Goal: Information Seeking & Learning: Understand process/instructions

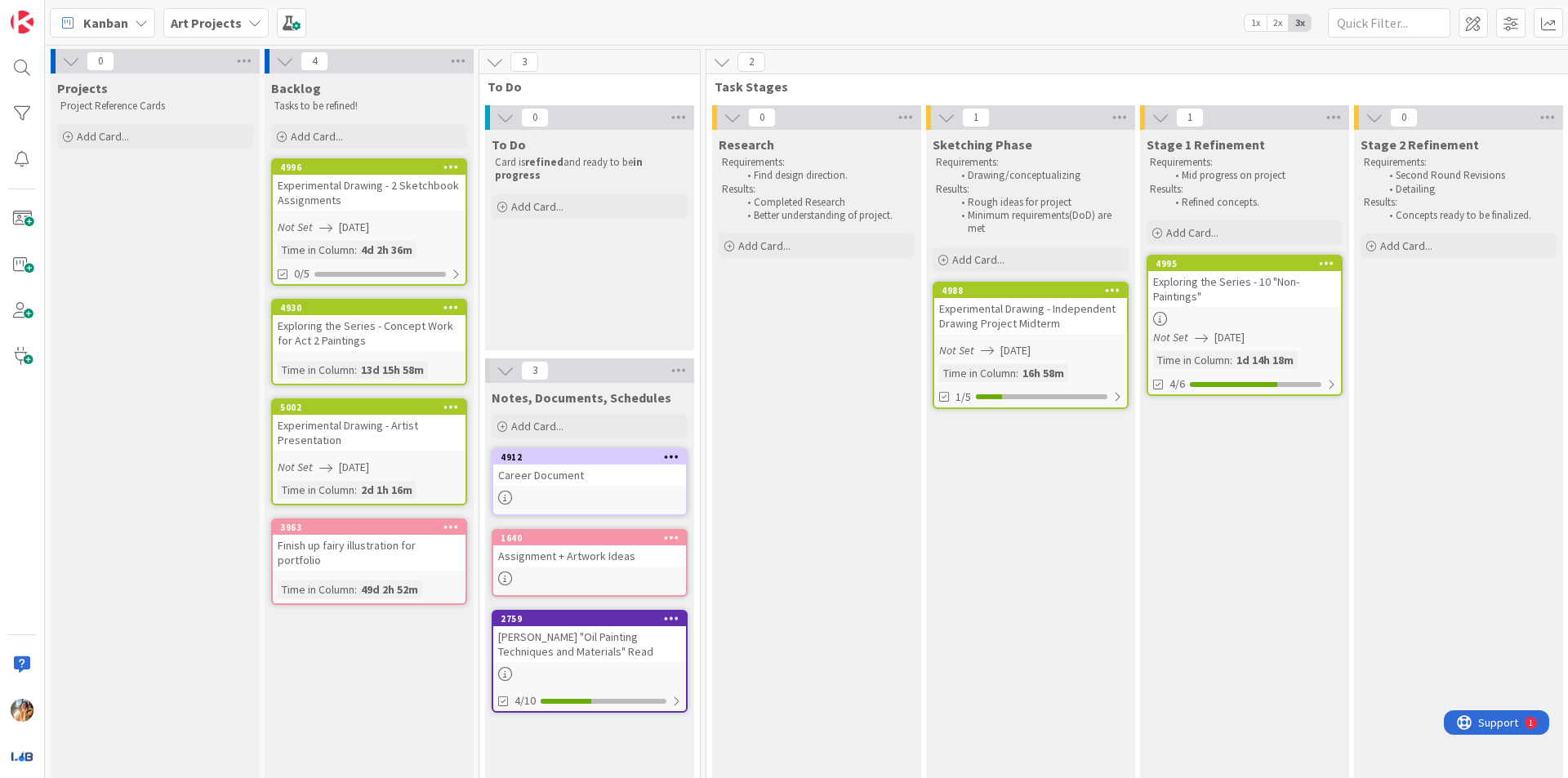
scroll to position [0, 63]
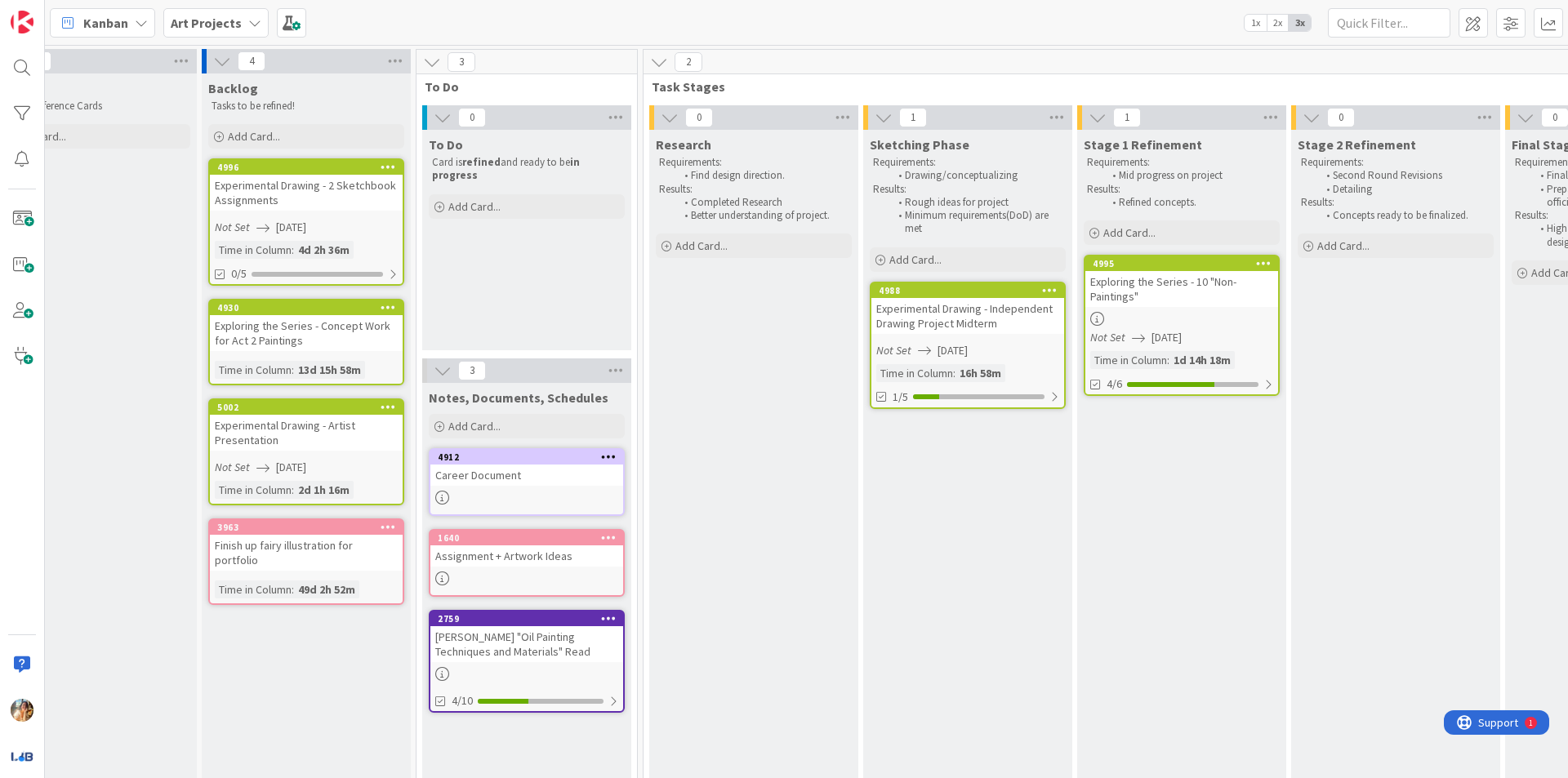
click at [958, 318] on div "Experimental Drawing - Independent Drawing Project Midterm" at bounding box center [967, 315] width 192 height 36
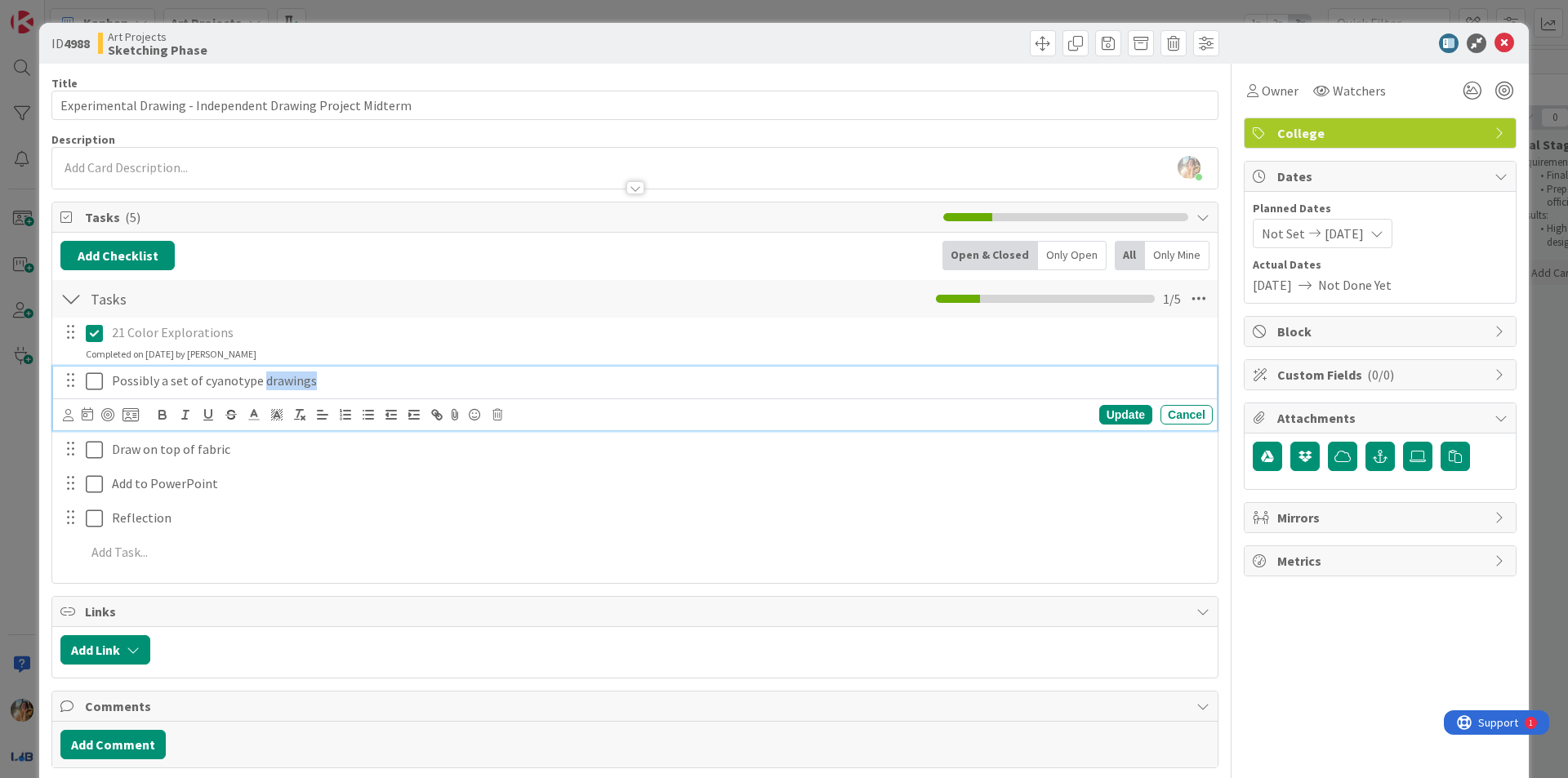
drag, startPoint x: 262, startPoint y: 389, endPoint x: 374, endPoint y: 375, distance: 112.9
click at [374, 376] on p "Possibly a set of cyanotype drawings" at bounding box center [659, 381] width 1094 height 19
click at [374, 375] on p "Possibly a set of cyanotype drawings" at bounding box center [659, 381] width 1094 height 19
drag, startPoint x: 118, startPoint y: 379, endPoint x: 108, endPoint y: 376, distance: 10.4
click at [108, 377] on div "Possibly a set of cyanotypes" at bounding box center [659, 380] width 1107 height 28
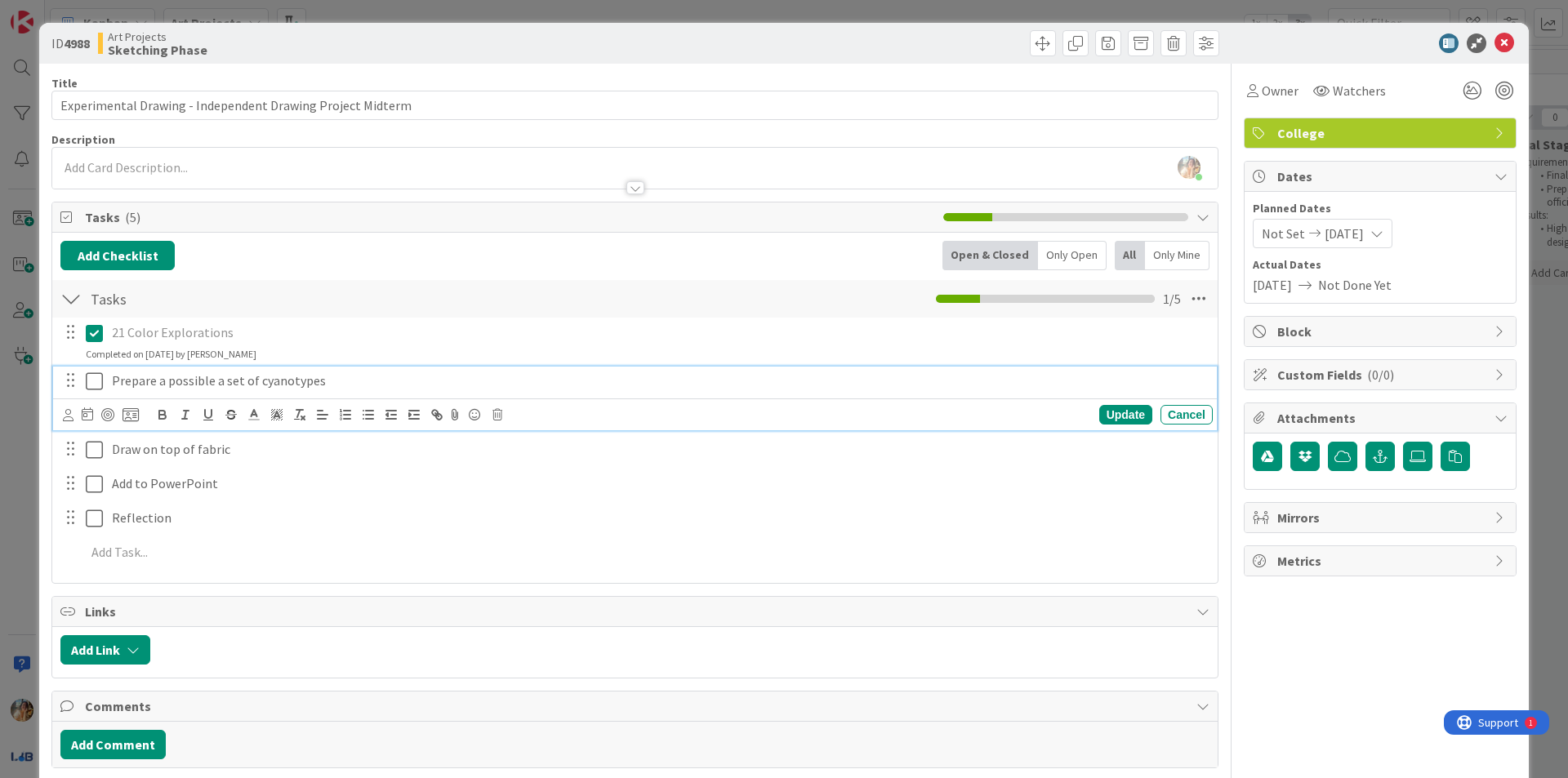
click at [219, 381] on p "Prepare a possible a set of cyanotypes" at bounding box center [659, 381] width 1094 height 19
click at [313, 386] on p "Prepare a possible set of cyanotypes" at bounding box center [659, 381] width 1094 height 19
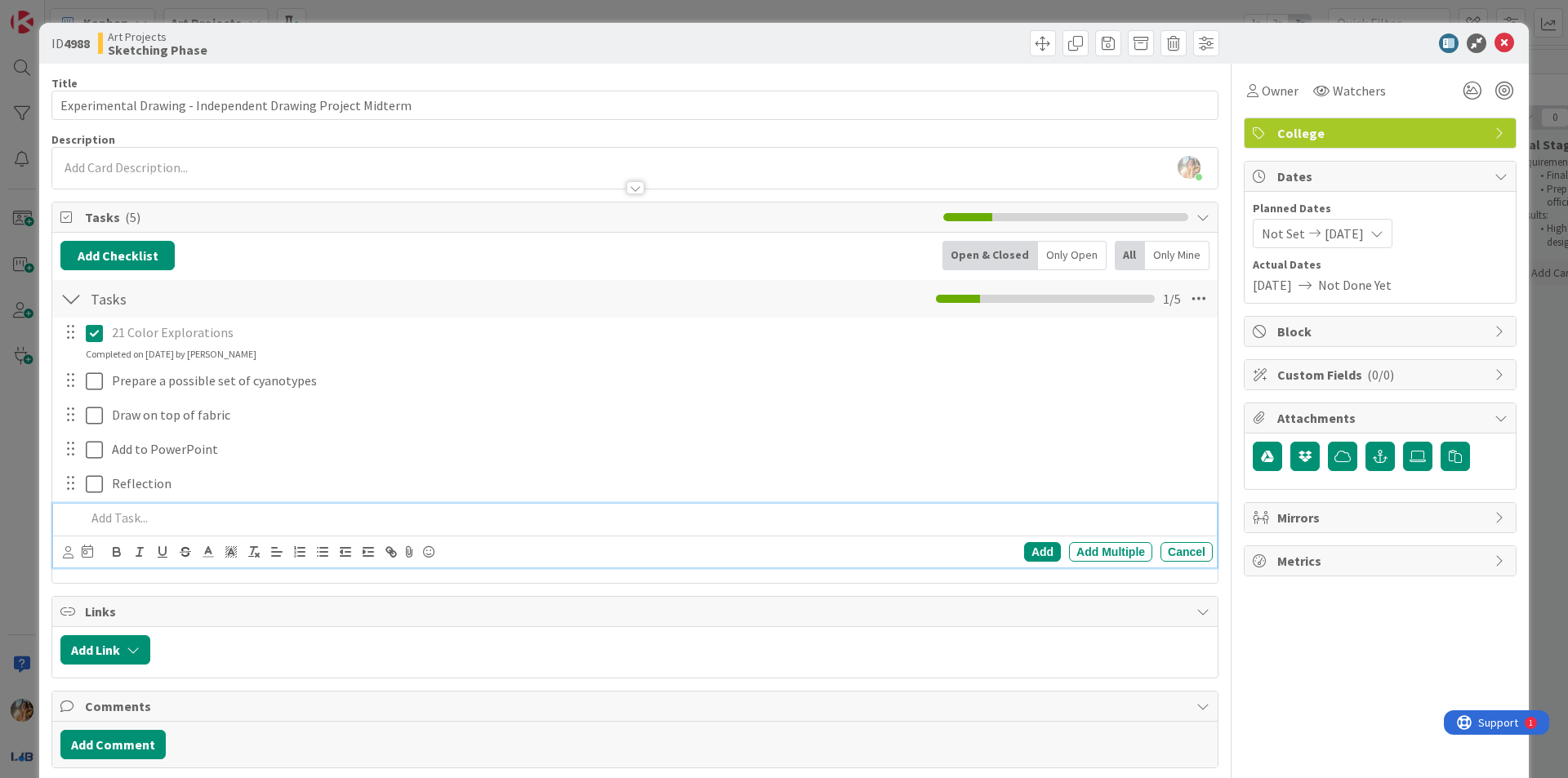
click at [214, 527] on div at bounding box center [646, 517] width 1133 height 28
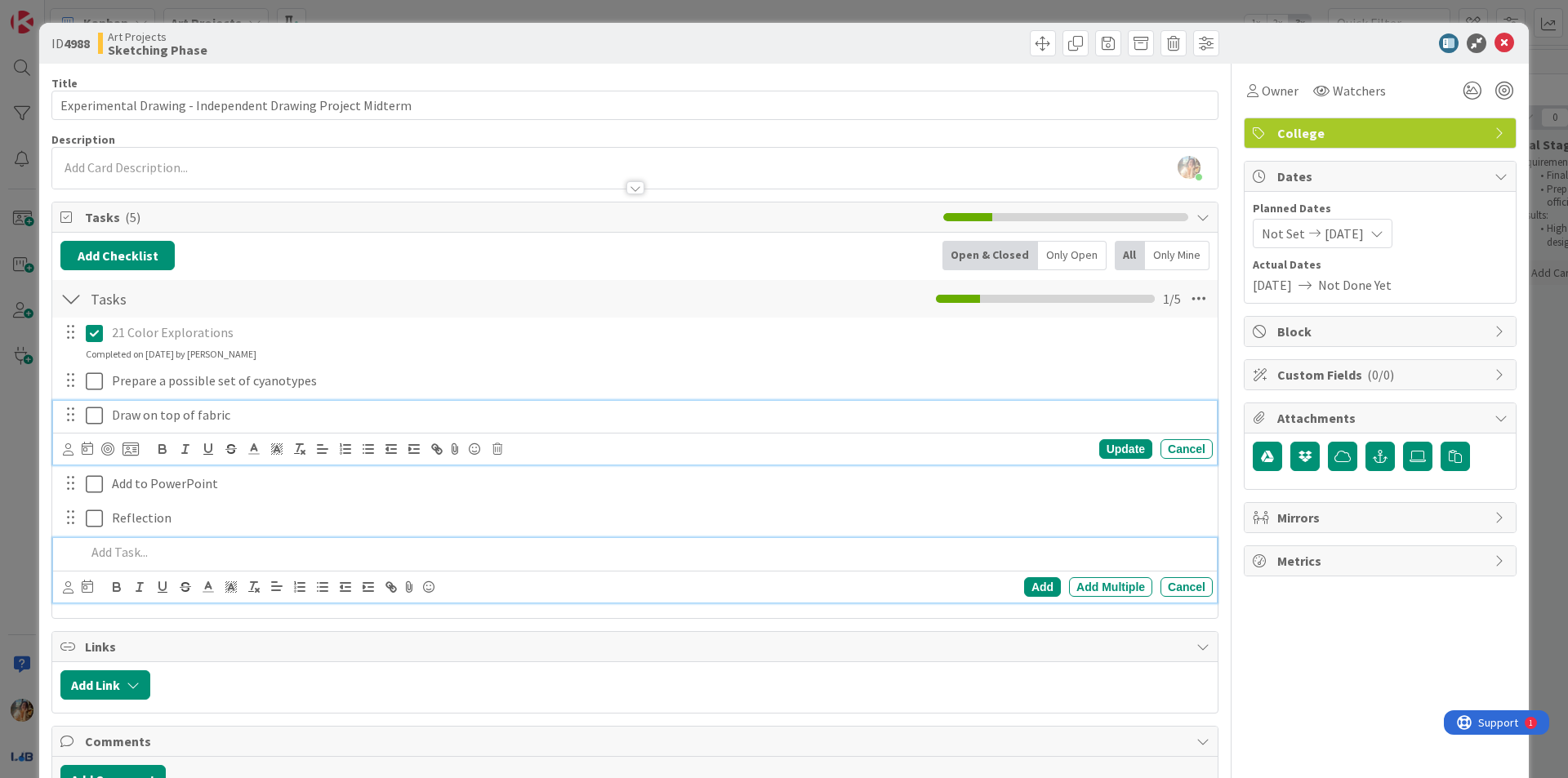
click at [198, 415] on p "Draw on top of fabric" at bounding box center [659, 415] width 1094 height 19
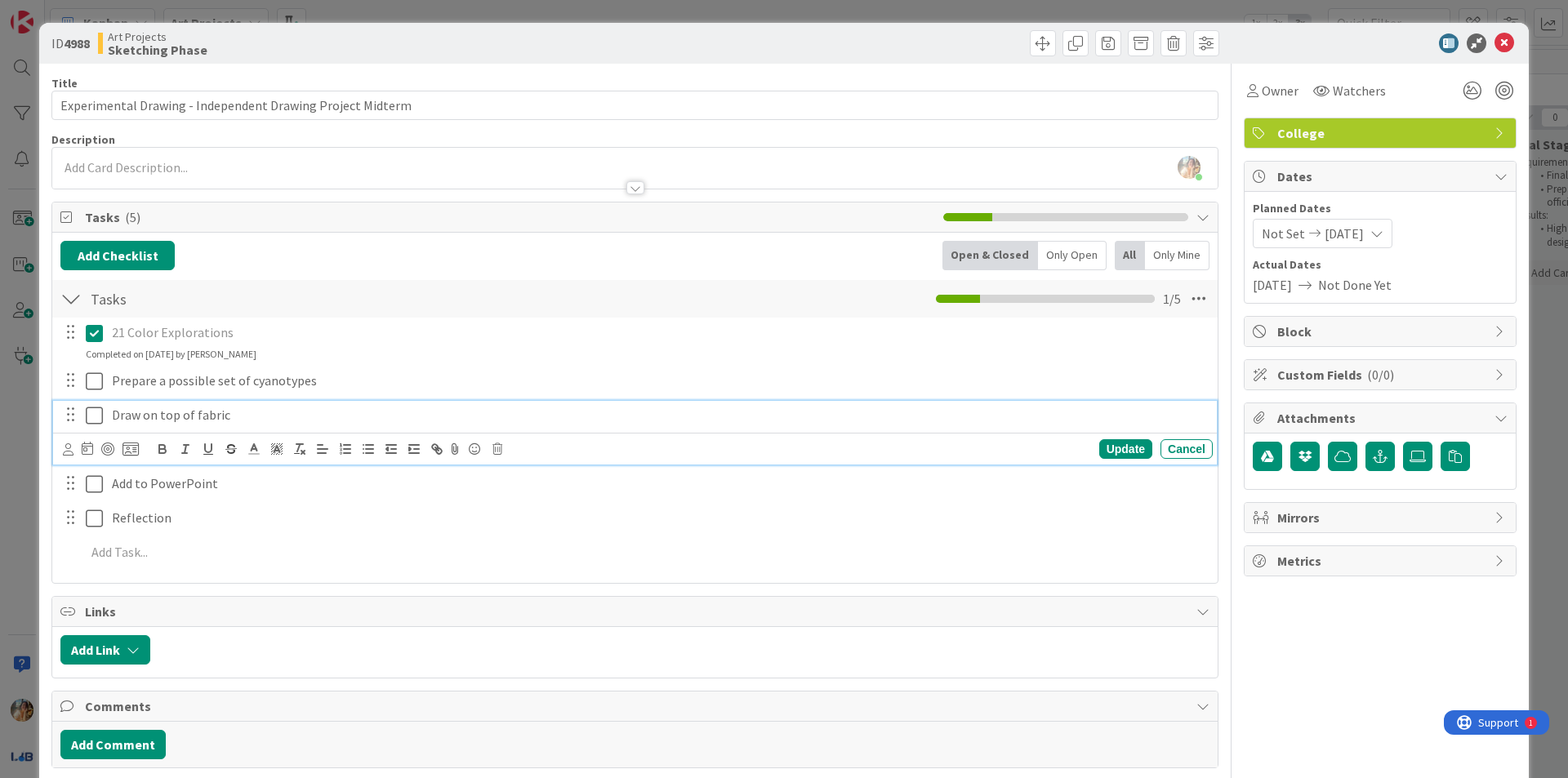
click at [193, 414] on p "Draw on top of fabric" at bounding box center [659, 415] width 1094 height 19
drag, startPoint x: 300, startPoint y: 413, endPoint x: 258, endPoint y: 415, distance: 42.0
click at [258, 415] on p "Draw on top of cyanotypes fabric" at bounding box center [659, 415] width 1094 height 19
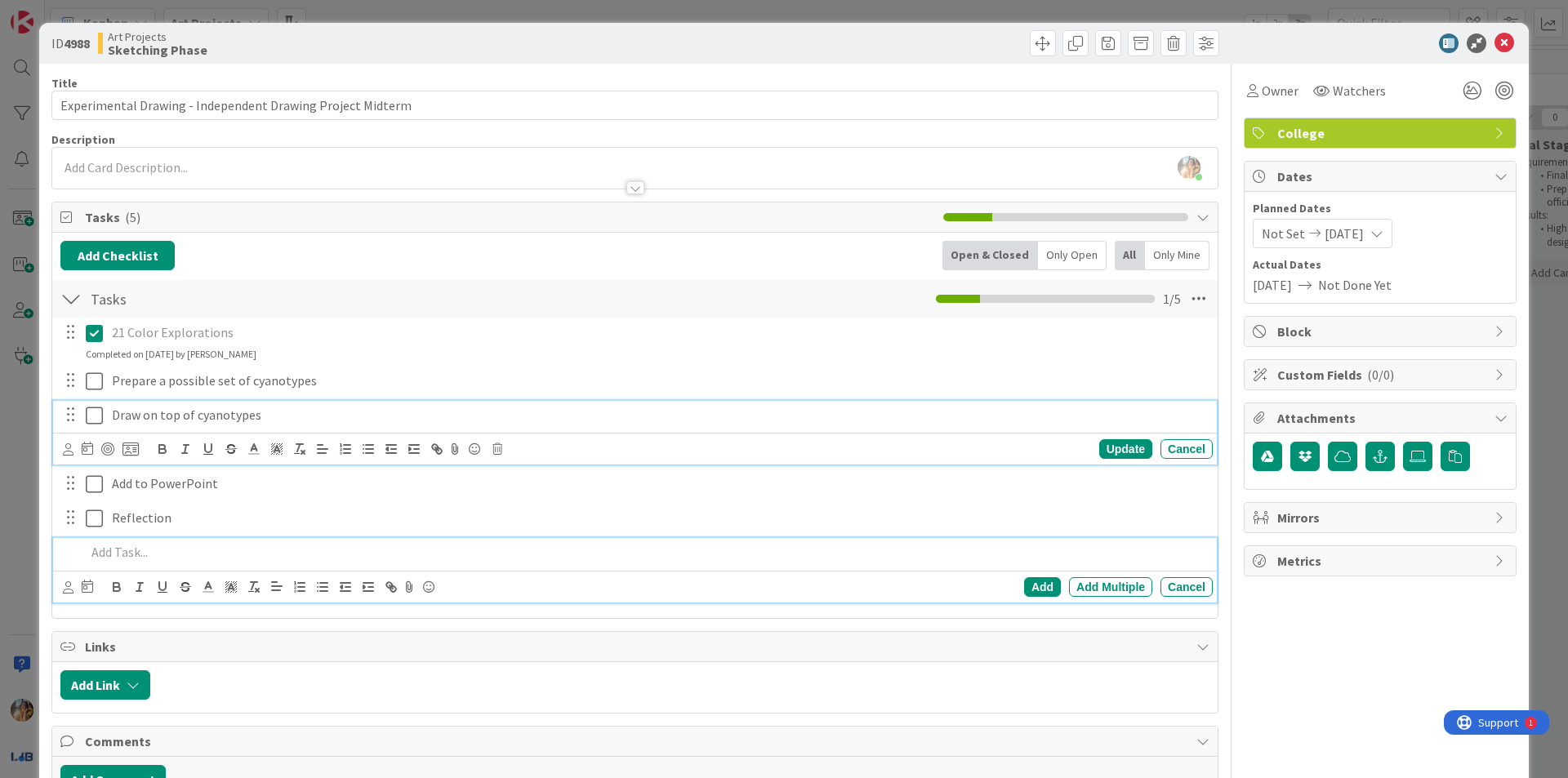
click at [282, 554] on p at bounding box center [645, 552] width 1120 height 19
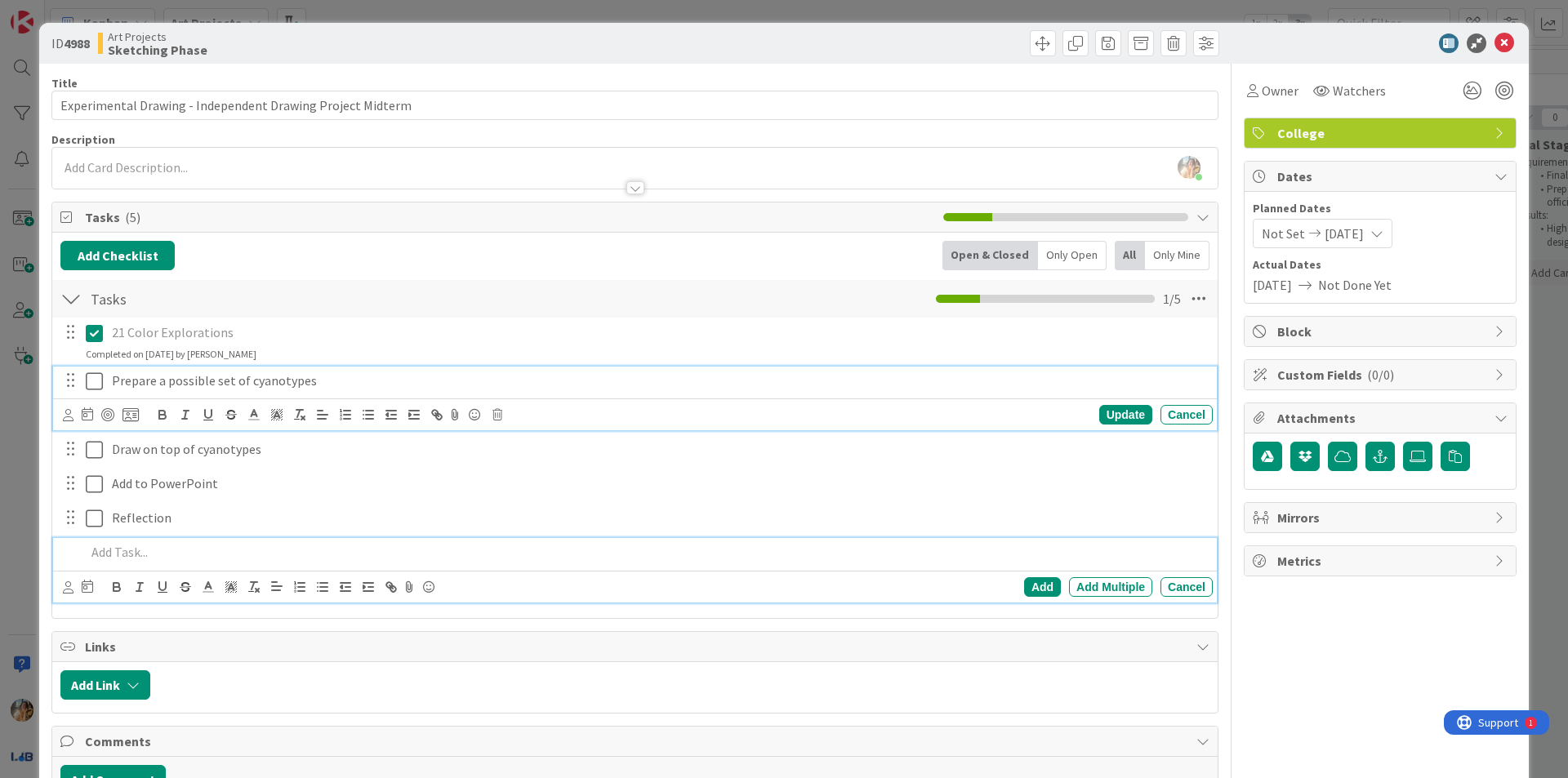
click at [90, 385] on icon at bounding box center [94, 382] width 17 height 20
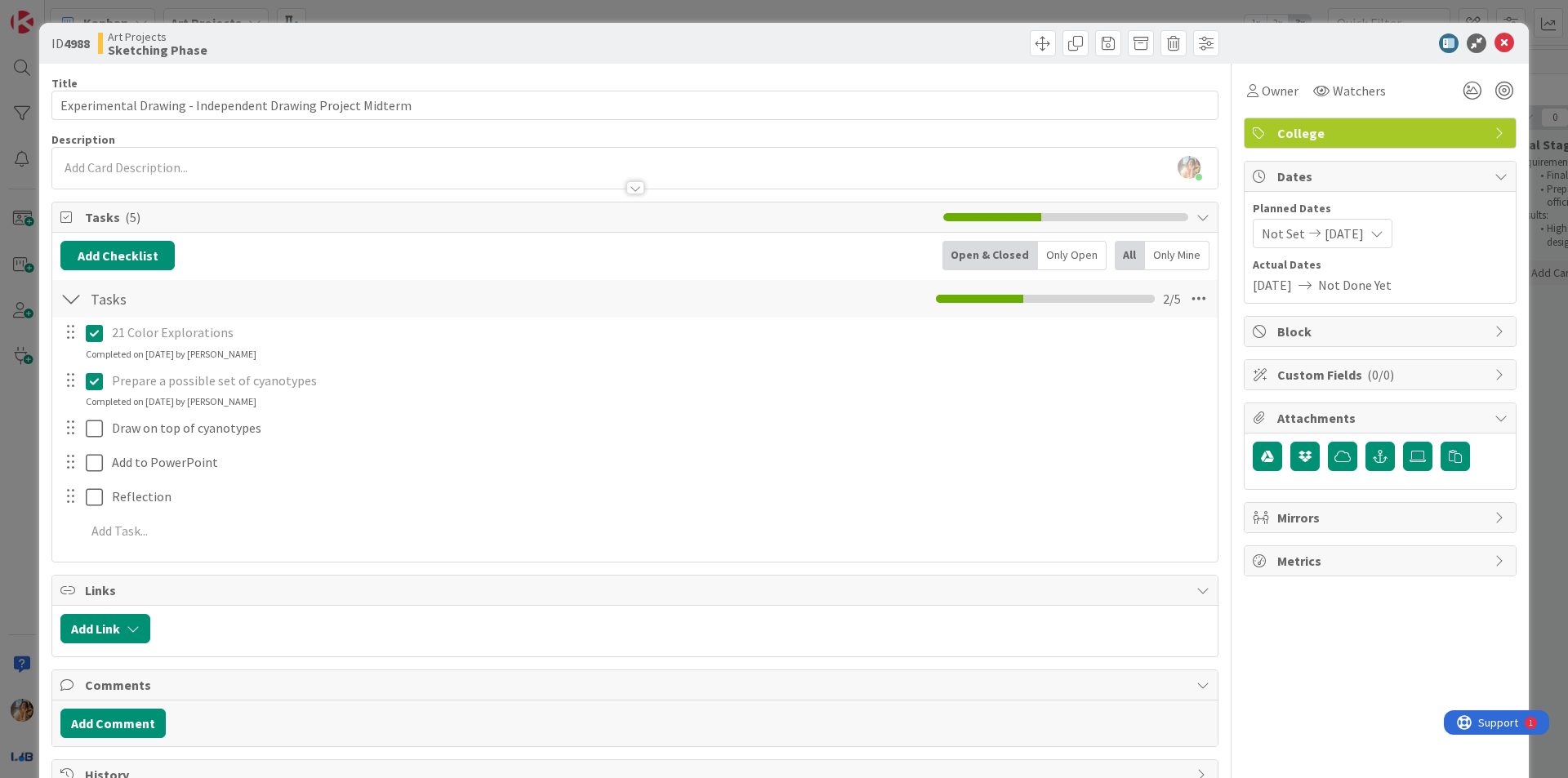
click at [0, 410] on div "ID 4988 Art Projects Sketching Phase Title 58 / 128 Experimental Drawing - Inde…" at bounding box center [784, 389] width 1568 height 778
